Goal: Task Accomplishment & Management: Manage account settings

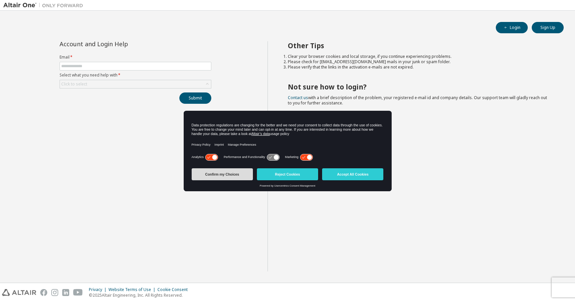
click at [220, 175] on button "Confirm my Choices" at bounding box center [222, 174] width 61 height 12
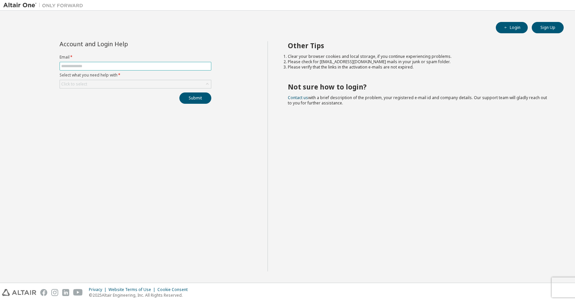
click at [88, 68] on input "text" at bounding box center [135, 66] width 148 height 5
type input "**********"
click at [114, 83] on div "Click to select" at bounding box center [135, 84] width 151 height 8
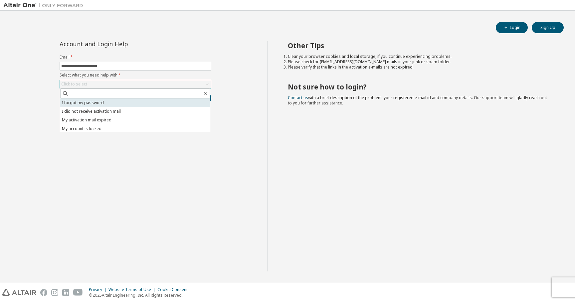
click at [100, 100] on li "I forgot my password" at bounding box center [135, 102] width 150 height 9
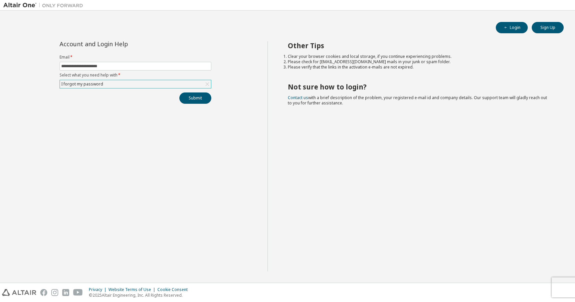
click at [98, 85] on div "I forgot my password" at bounding box center [82, 83] width 44 height 7
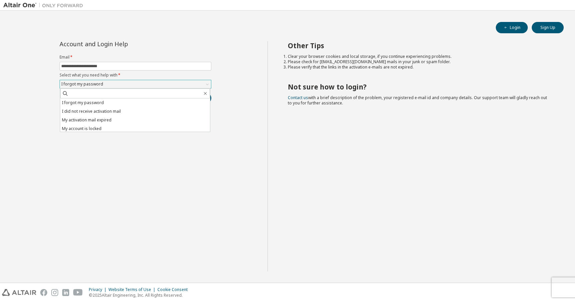
click at [98, 85] on div "I forgot my password" at bounding box center [82, 83] width 44 height 7
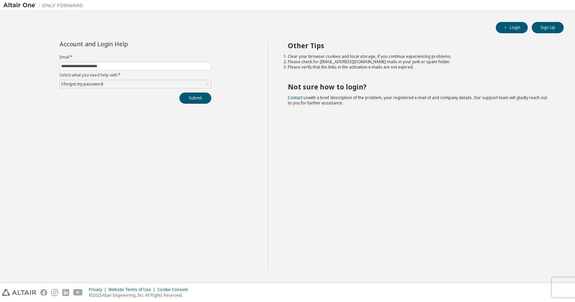
click at [195, 93] on button "Submit" at bounding box center [195, 97] width 32 height 11
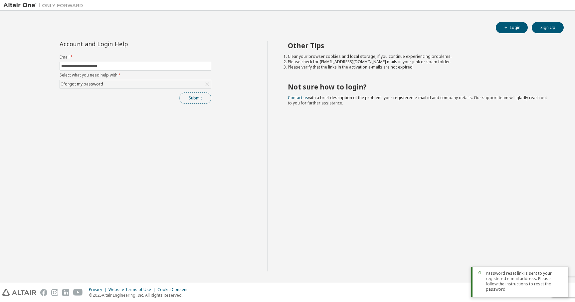
click at [192, 97] on button "Submit" at bounding box center [195, 97] width 32 height 11
